Goal: Transaction & Acquisition: Purchase product/service

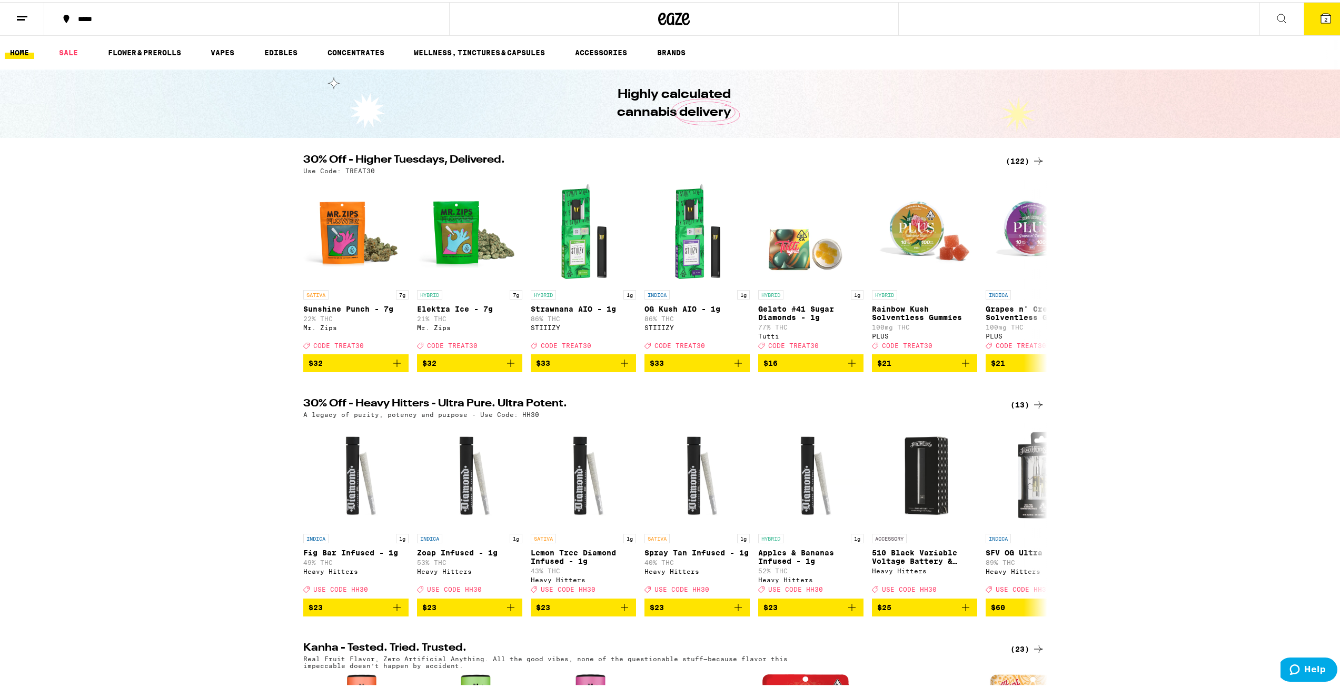
drag, startPoint x: 232, startPoint y: 421, endPoint x: 246, endPoint y: 139, distance: 282.6
click at [1006, 161] on div "(122)" at bounding box center [1025, 159] width 39 height 13
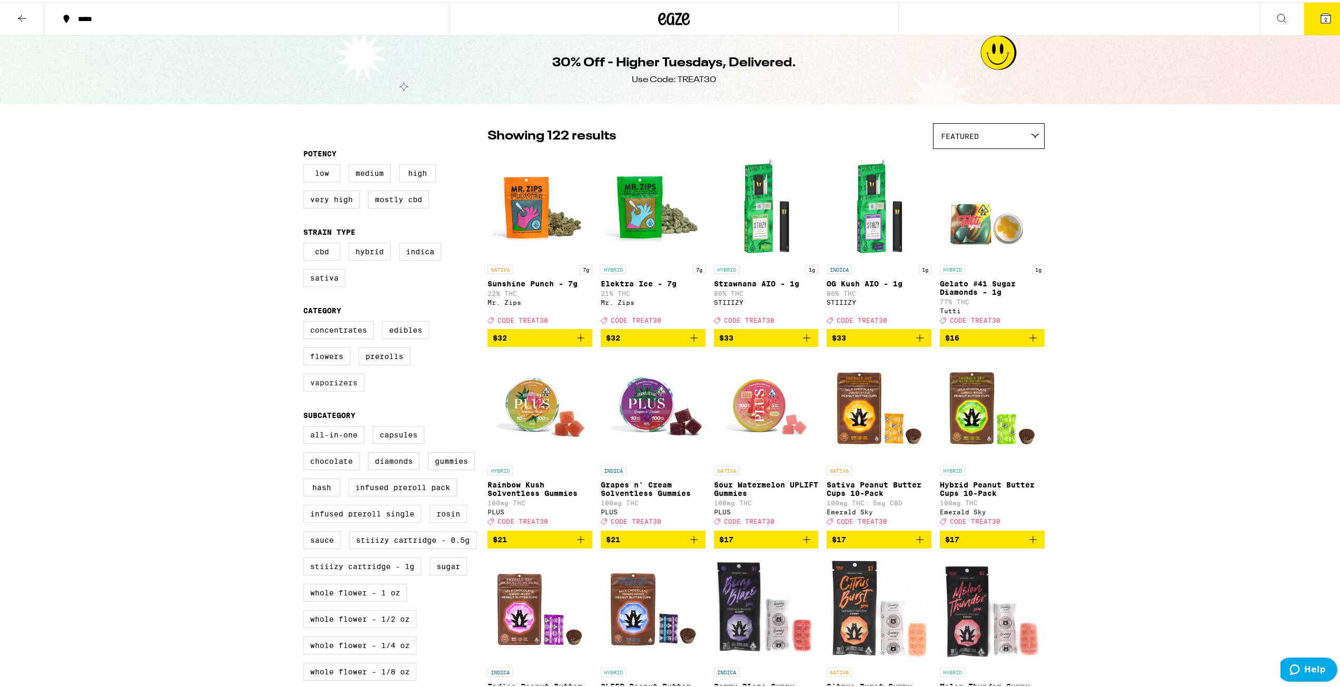
click at [349, 390] on label "Vaporizers" at bounding box center [333, 381] width 61 height 18
click at [306, 321] on input "Vaporizers" at bounding box center [305, 321] width 1 height 1
checkbox input "true"
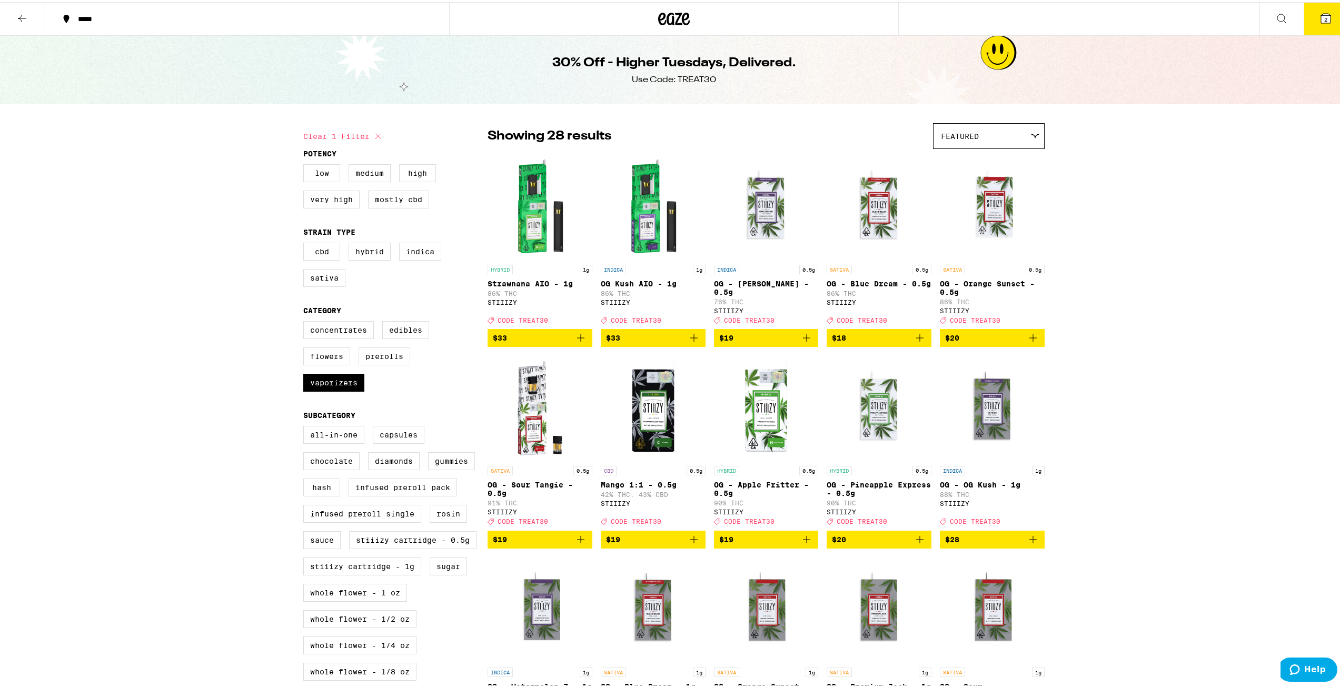
drag, startPoint x: 888, startPoint y: 94, endPoint x: 817, endPoint y: 47, distance: 84.9
click at [37, 19] on button at bounding box center [22, 17] width 44 height 33
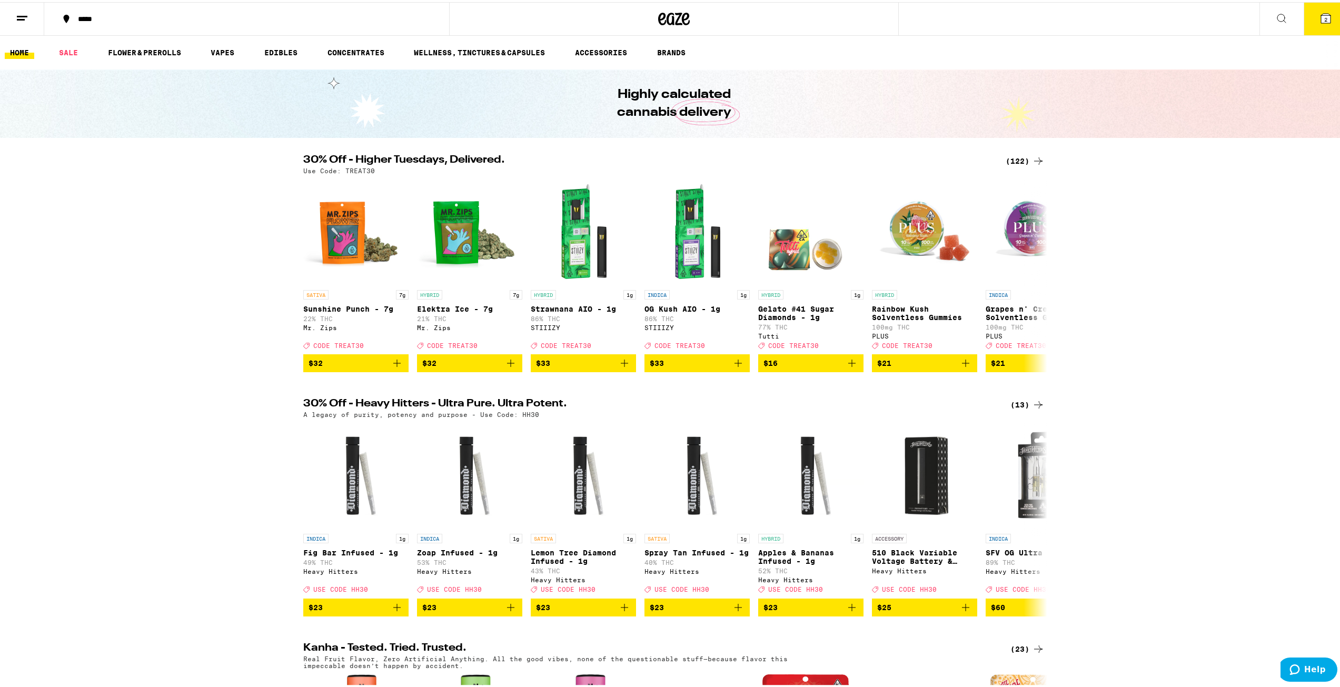
drag, startPoint x: 212, startPoint y: 52, endPoint x: 333, endPoint y: 0, distance: 131.9
click at [212, 52] on link "VAPES" at bounding box center [222, 50] width 34 height 13
click at [233, 49] on link "VAPES" at bounding box center [222, 50] width 34 height 13
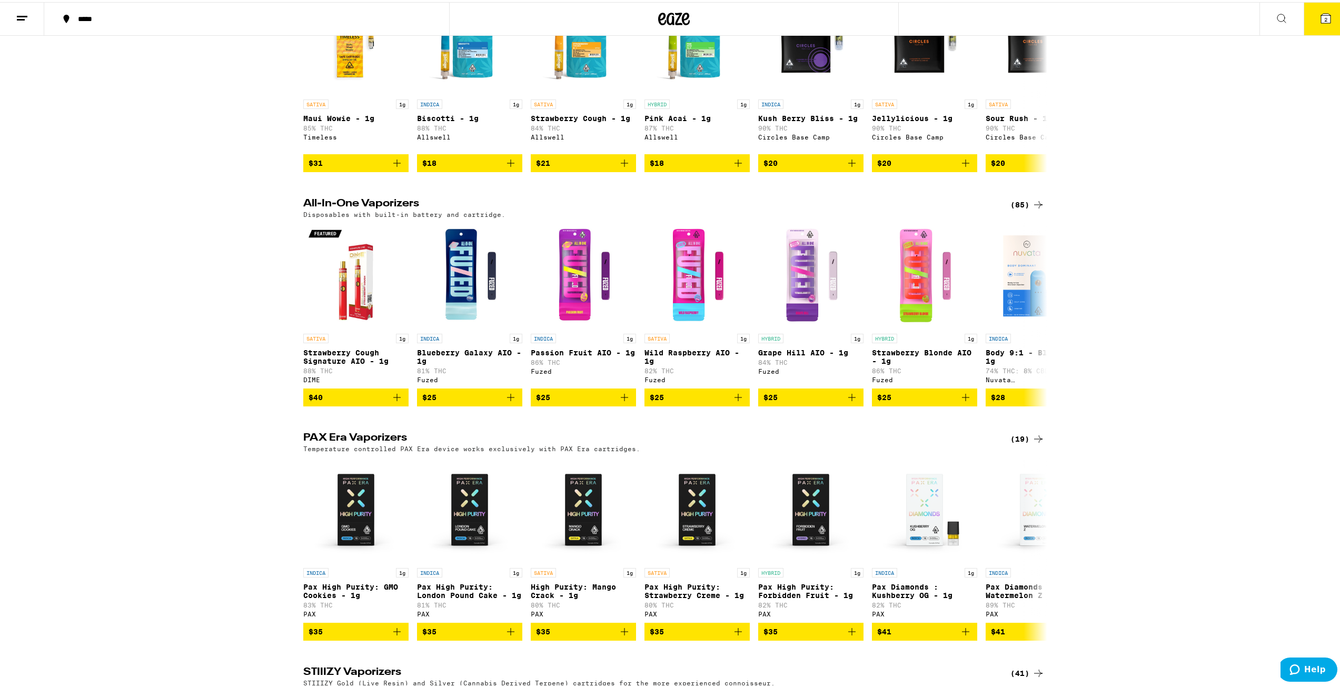
scroll to position [685, 0]
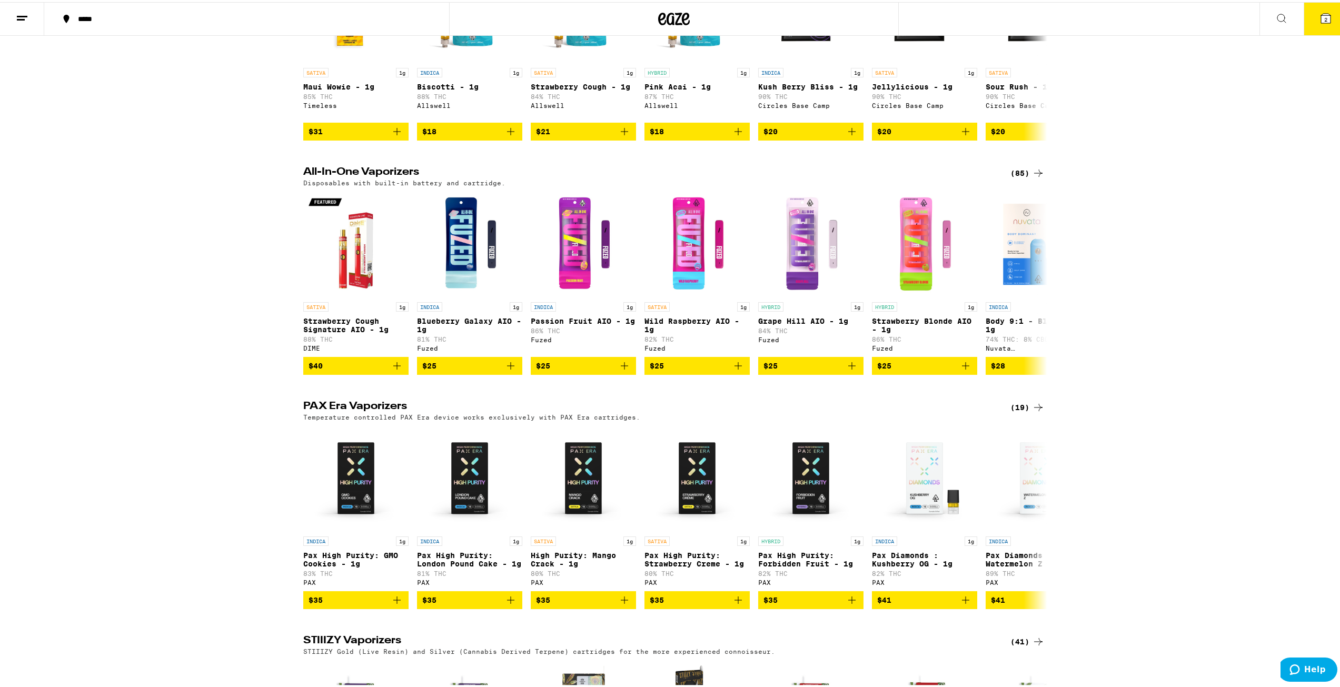
click at [1035, 177] on icon at bounding box center [1038, 171] width 13 height 13
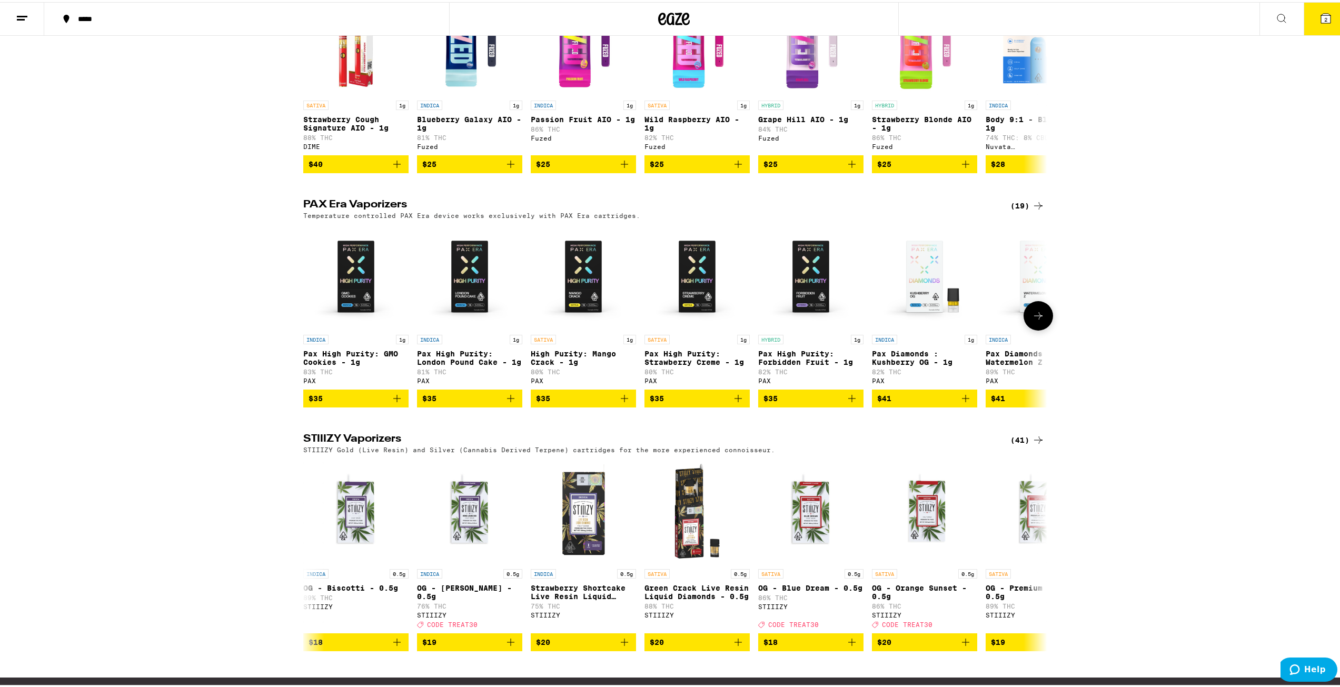
scroll to position [895, 0]
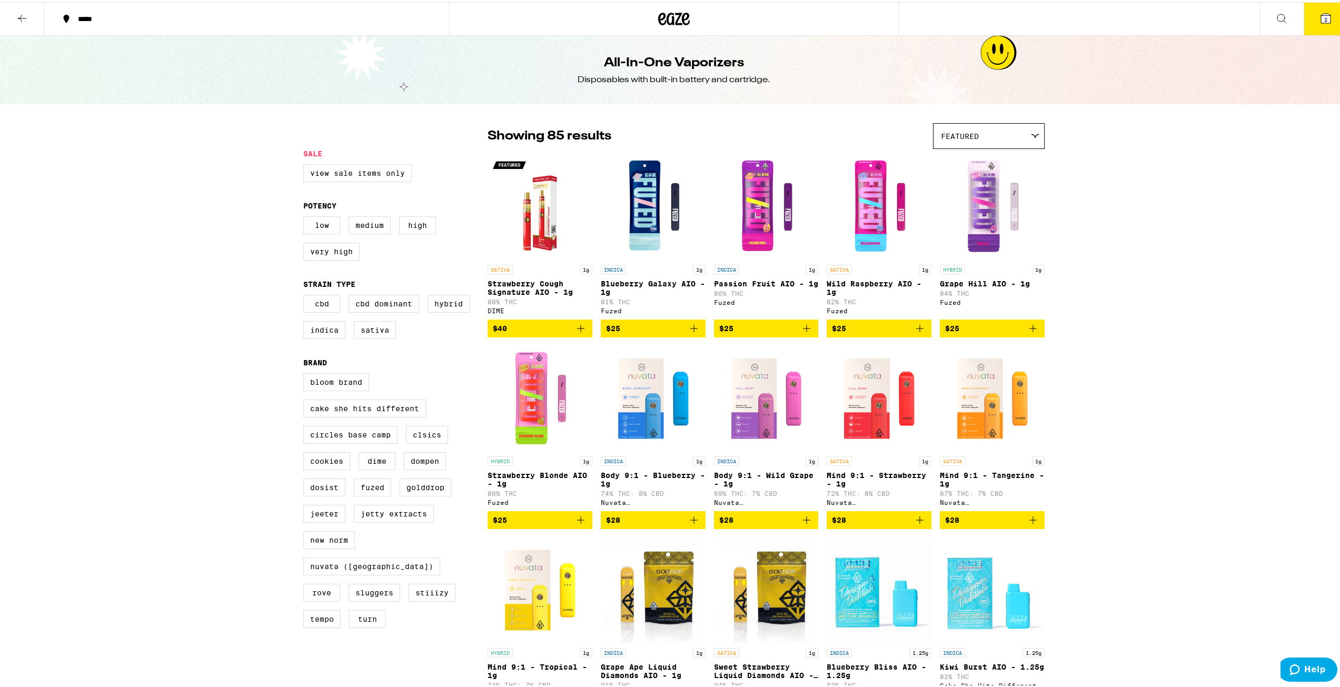
drag, startPoint x: 420, startPoint y: 513, endPoint x: 393, endPoint y: 145, distance: 369.6
click at [326, 311] on label "CBD" at bounding box center [321, 302] width 37 height 18
click at [306, 295] on input "CBD" at bounding box center [305, 294] width 1 height 1
checkbox input "true"
